Goal: Transaction & Acquisition: Download file/media

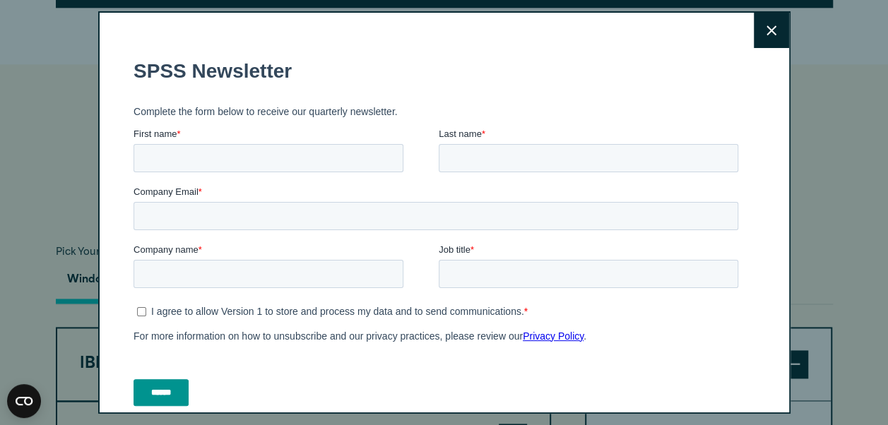
scroll to position [909, 0]
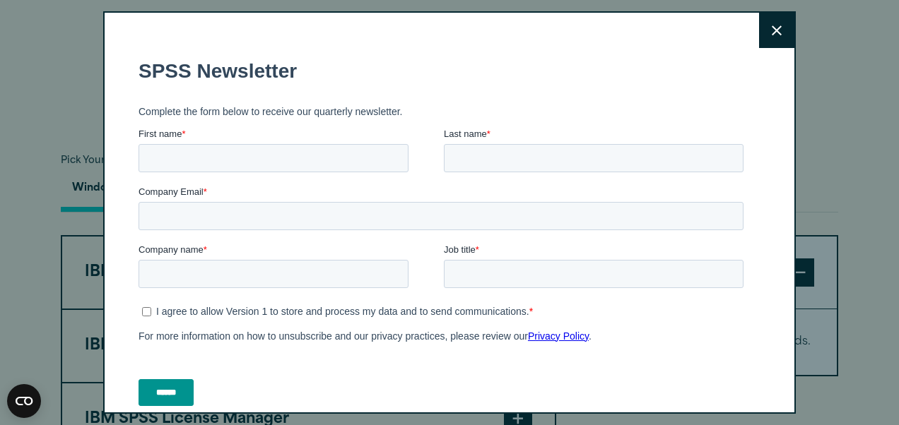
click at [772, 30] on icon at bounding box center [777, 30] width 10 height 11
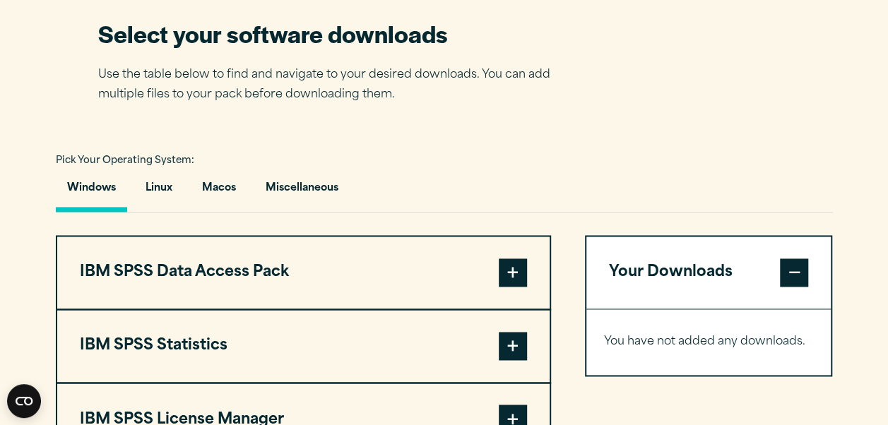
click at [800, 265] on span at bounding box center [794, 273] width 28 height 28
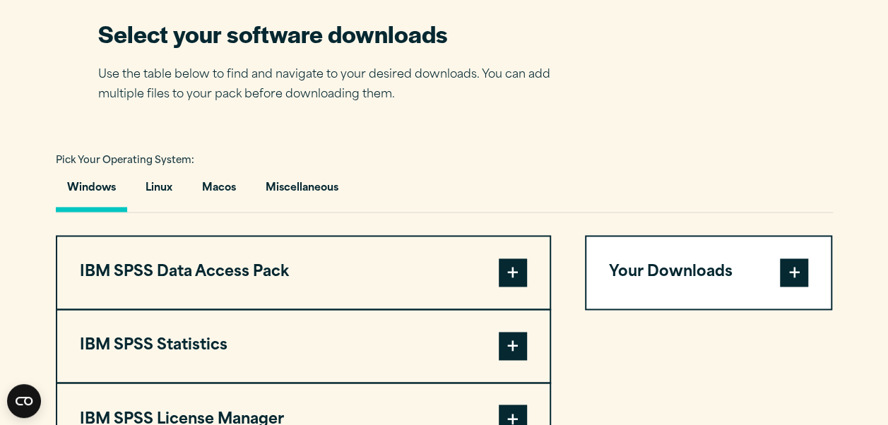
click at [517, 266] on span at bounding box center [513, 273] width 28 height 28
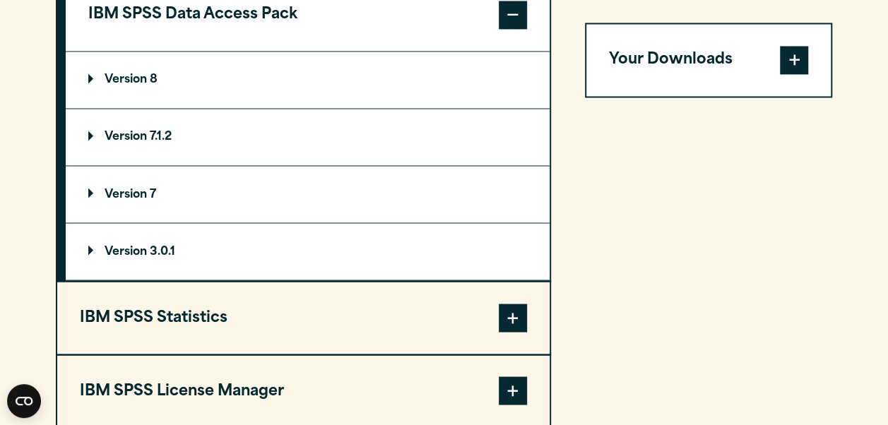
scroll to position [1184, 0]
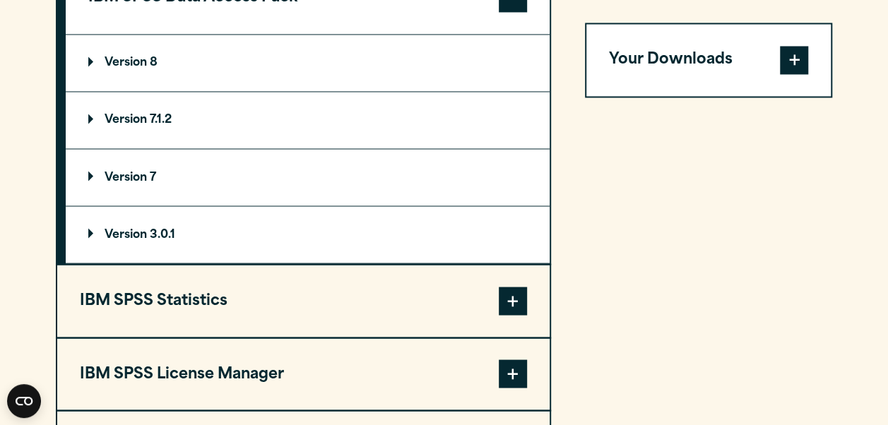
click at [506, 293] on span at bounding box center [513, 301] width 28 height 28
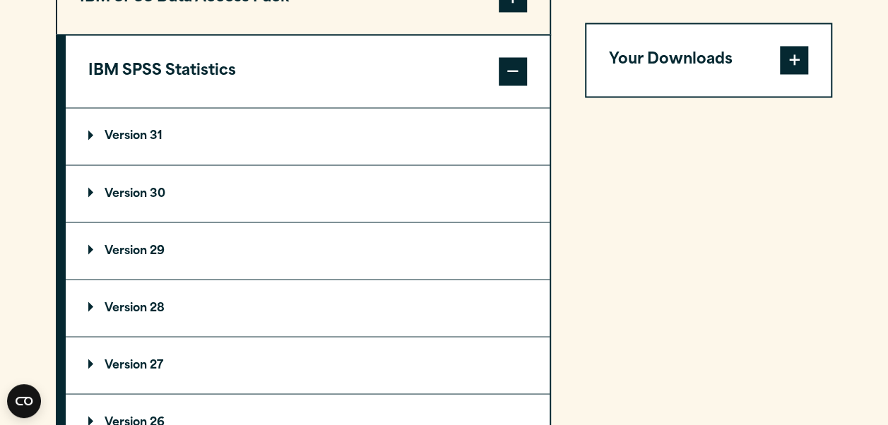
click at [143, 254] on p "Version 29" at bounding box center [126, 250] width 76 height 11
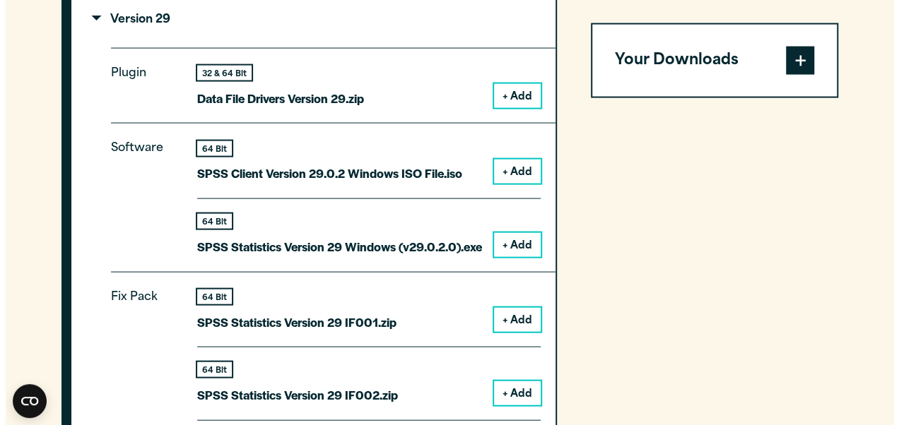
scroll to position [1420, 0]
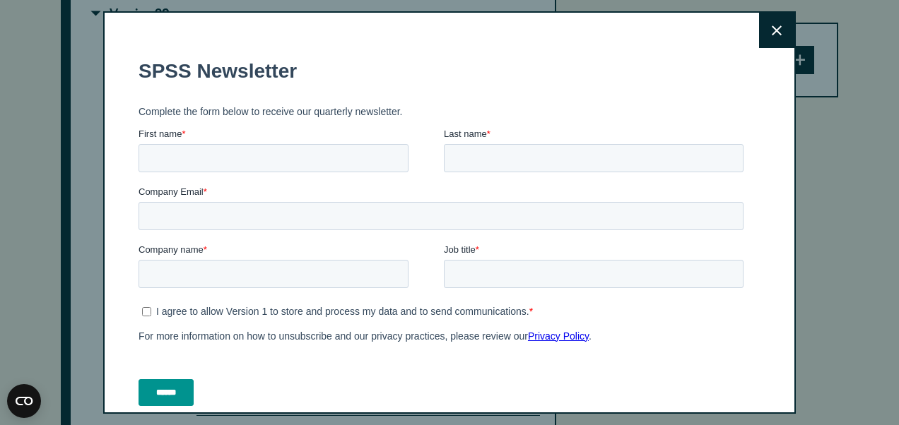
click at [765, 21] on button "Close" at bounding box center [776, 30] width 35 height 35
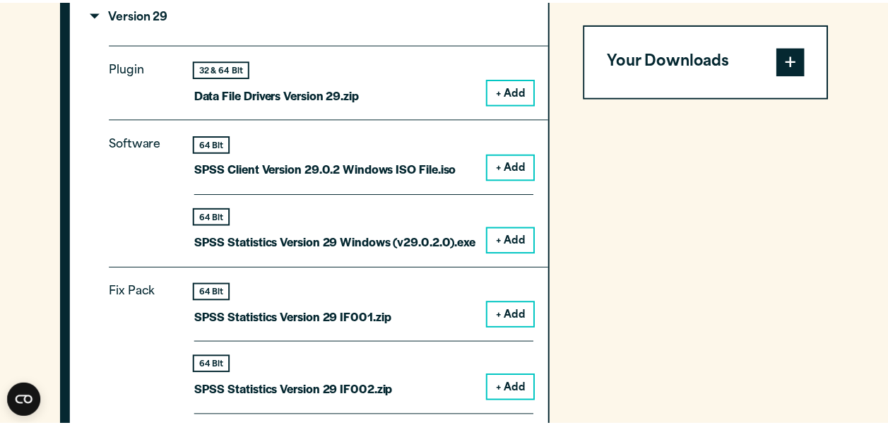
scroll to position [1405, 0]
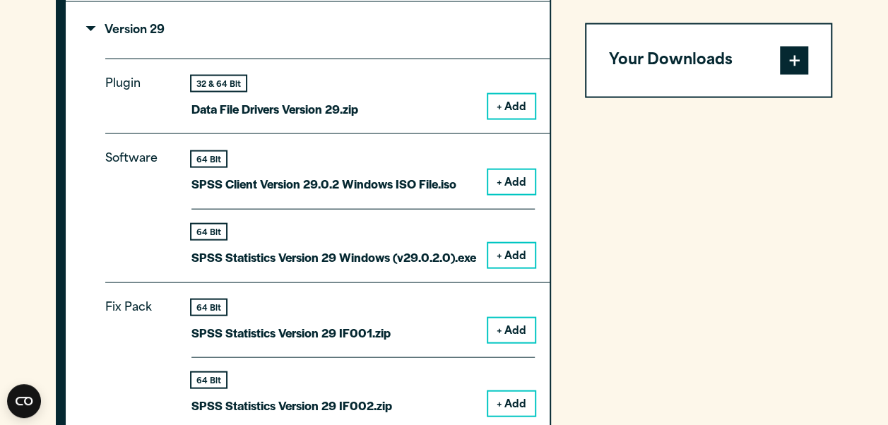
click at [489, 257] on button "+ Add" at bounding box center [511, 256] width 47 height 24
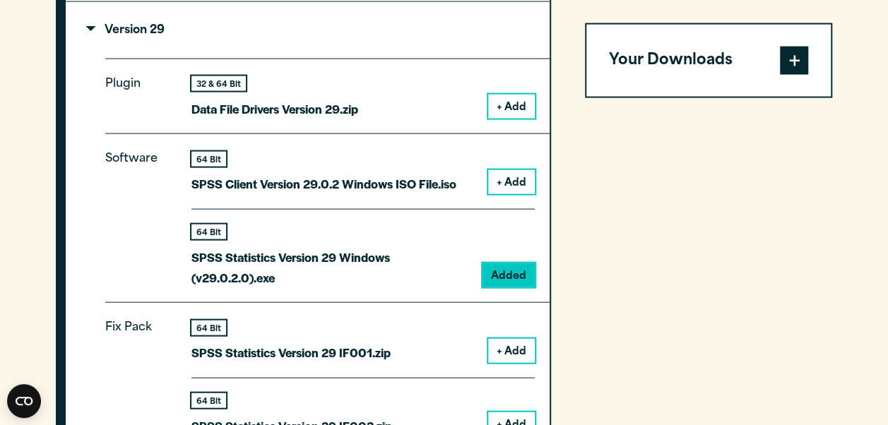
click at [791, 59] on span at bounding box center [794, 60] width 28 height 28
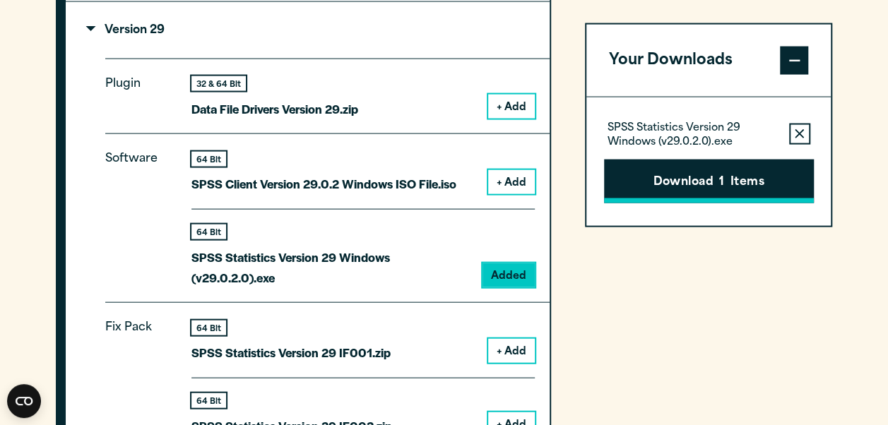
click at [736, 177] on button "Download 1 Items" at bounding box center [709, 181] width 210 height 44
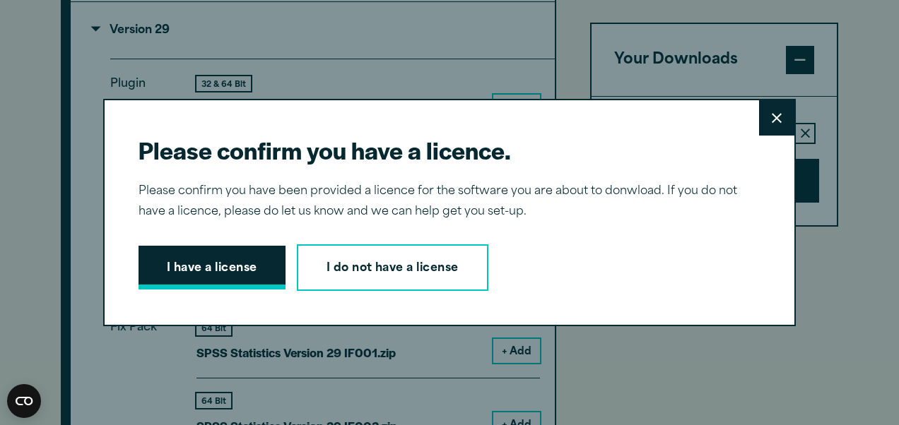
click at [220, 265] on button "I have a license" at bounding box center [211, 268] width 147 height 44
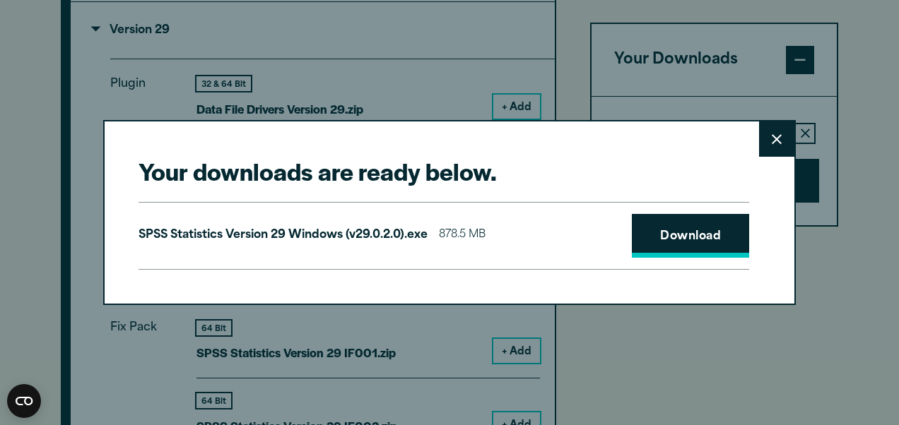
click at [647, 224] on link "Download" at bounding box center [690, 236] width 117 height 44
click at [776, 141] on button "Close" at bounding box center [776, 139] width 35 height 35
